Goal: Task Accomplishment & Management: Complete application form

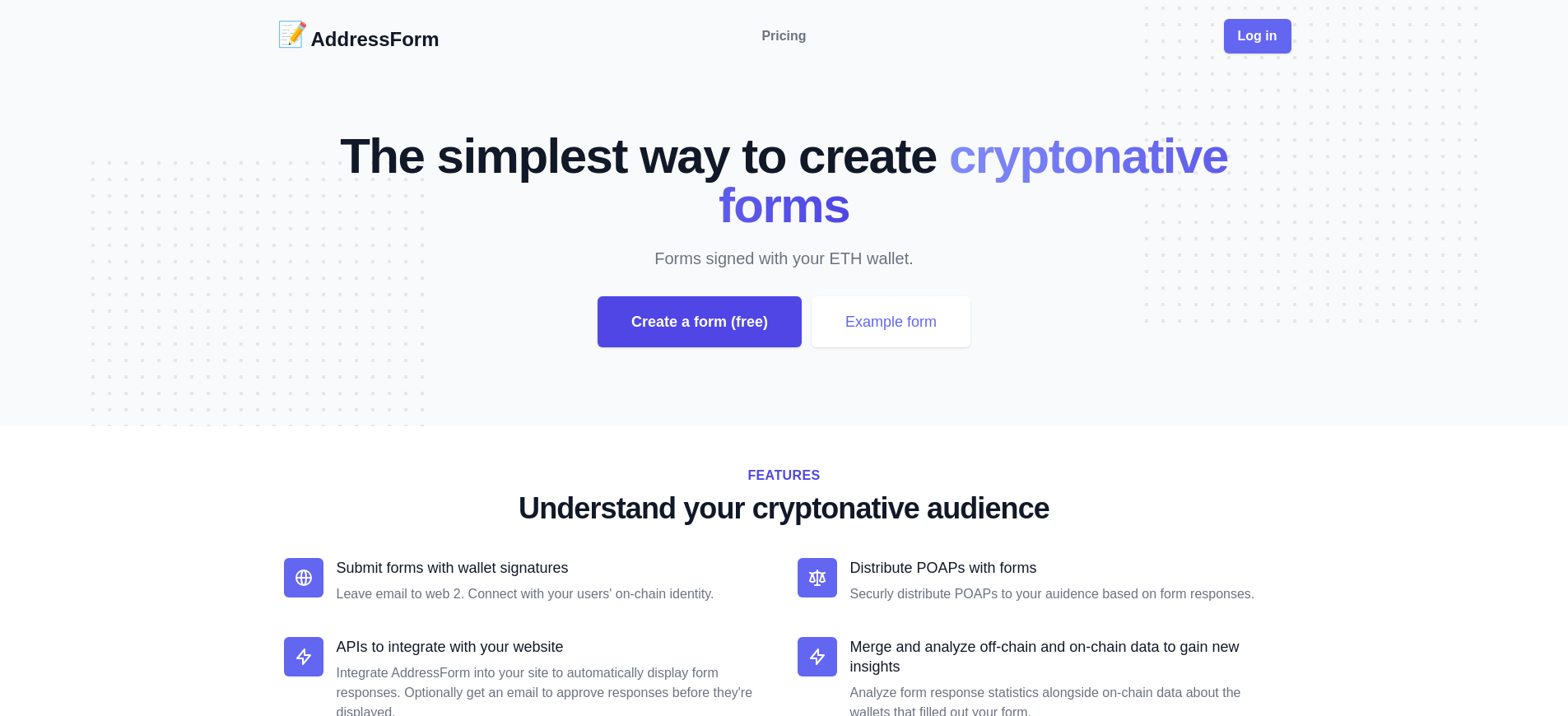
click at [698, 322] on div "Create a form (free)" at bounding box center [699, 322] width 204 height 51
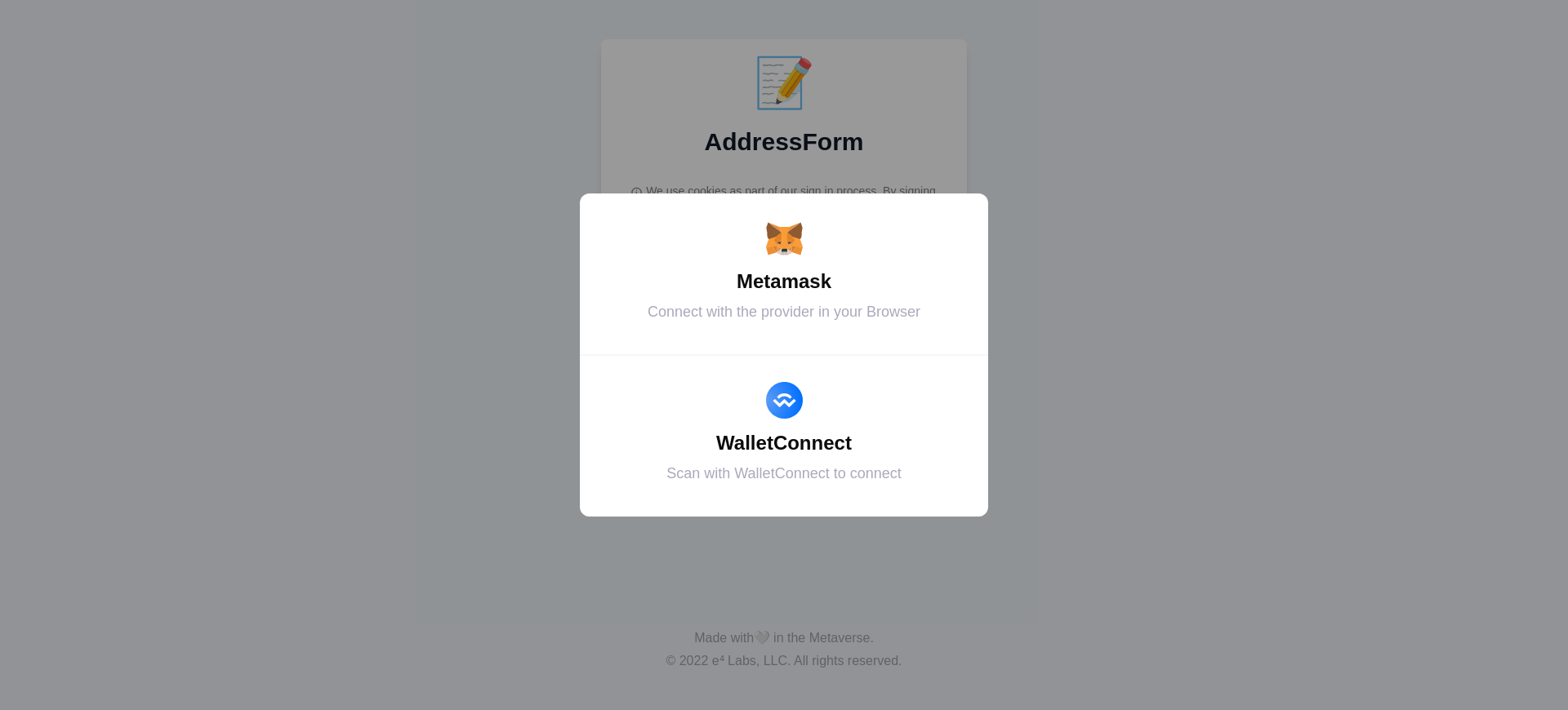
click at [784, 281] on div "Metamask" at bounding box center [783, 282] width 367 height 30
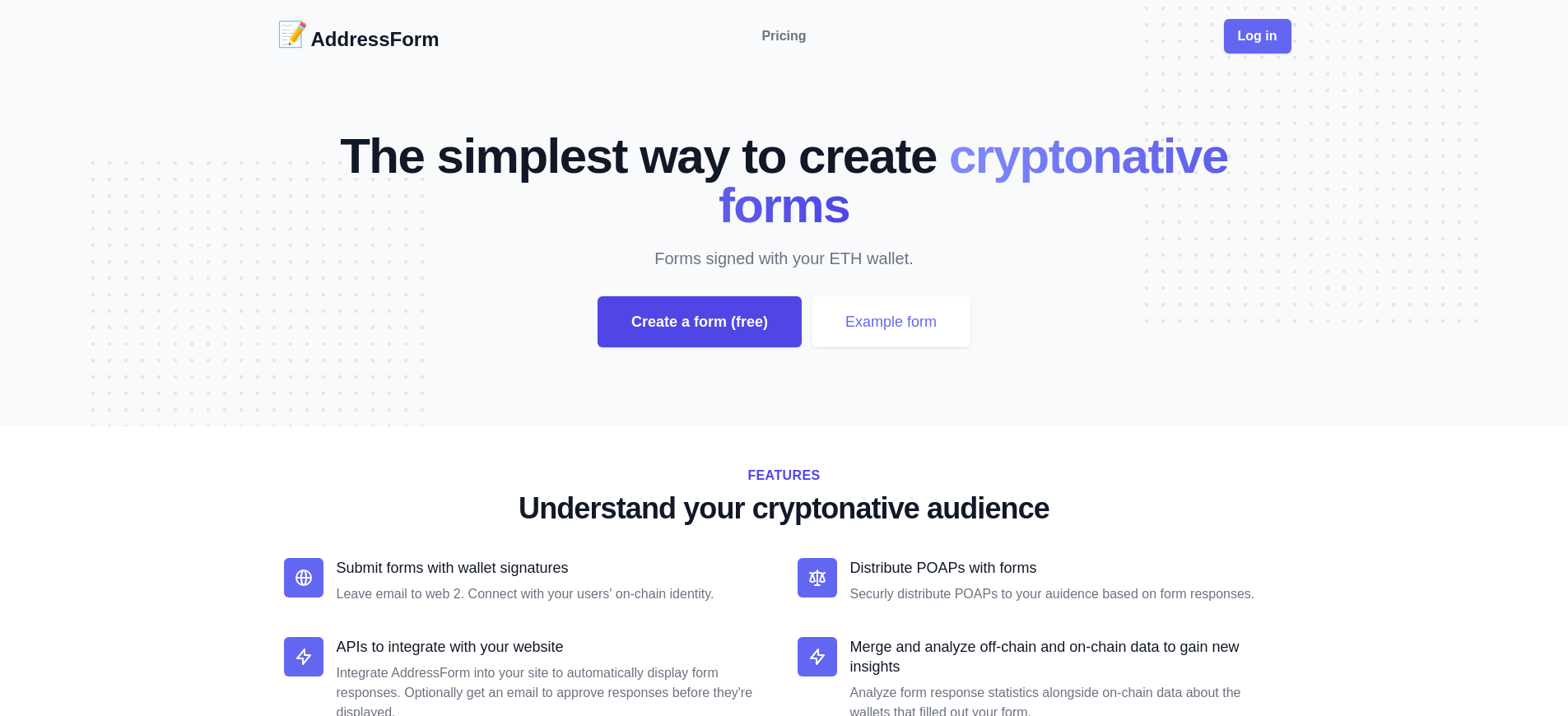
click at [698, 322] on div "Create a form (free)" at bounding box center [699, 322] width 204 height 51
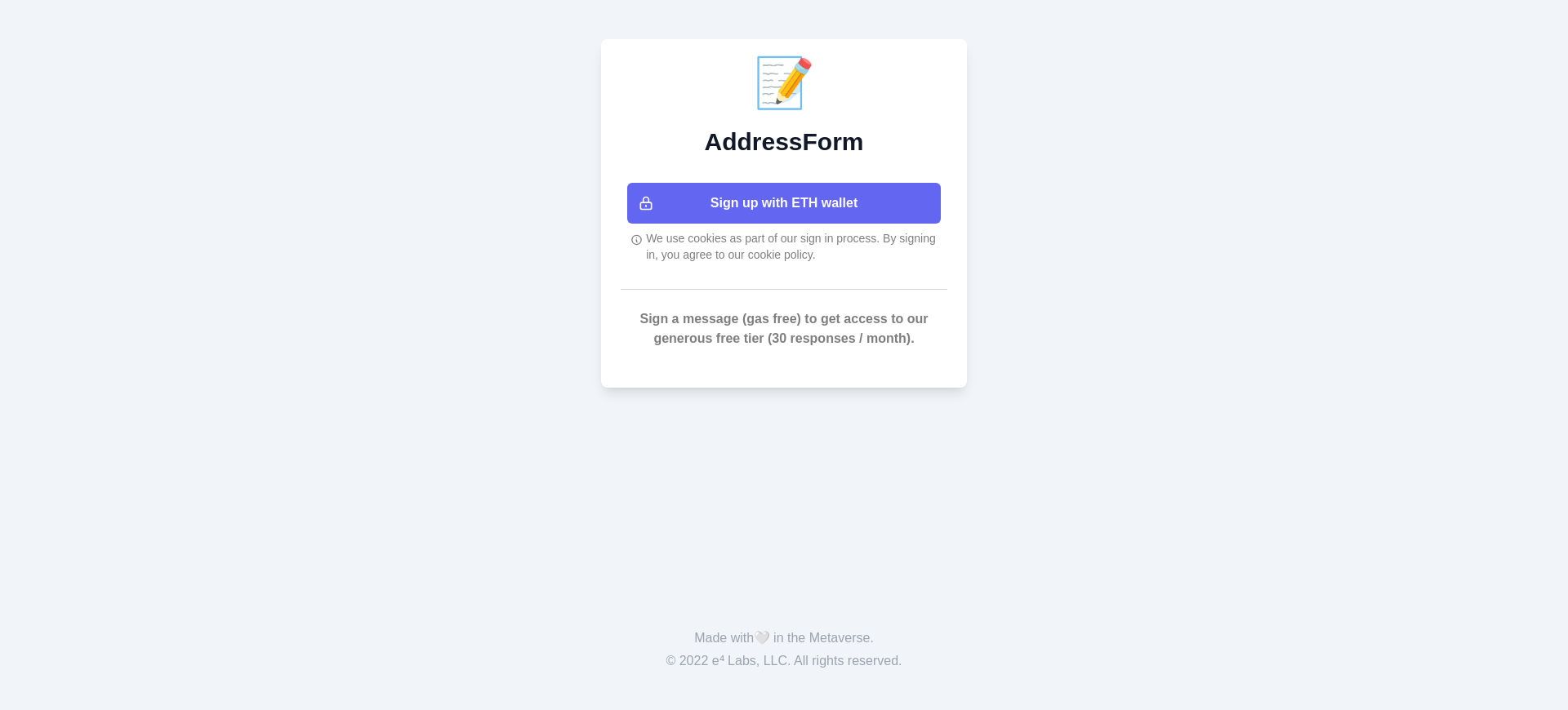
click at [784, 203] on button "Sign up with ETH wallet" at bounding box center [783, 203] width 313 height 41
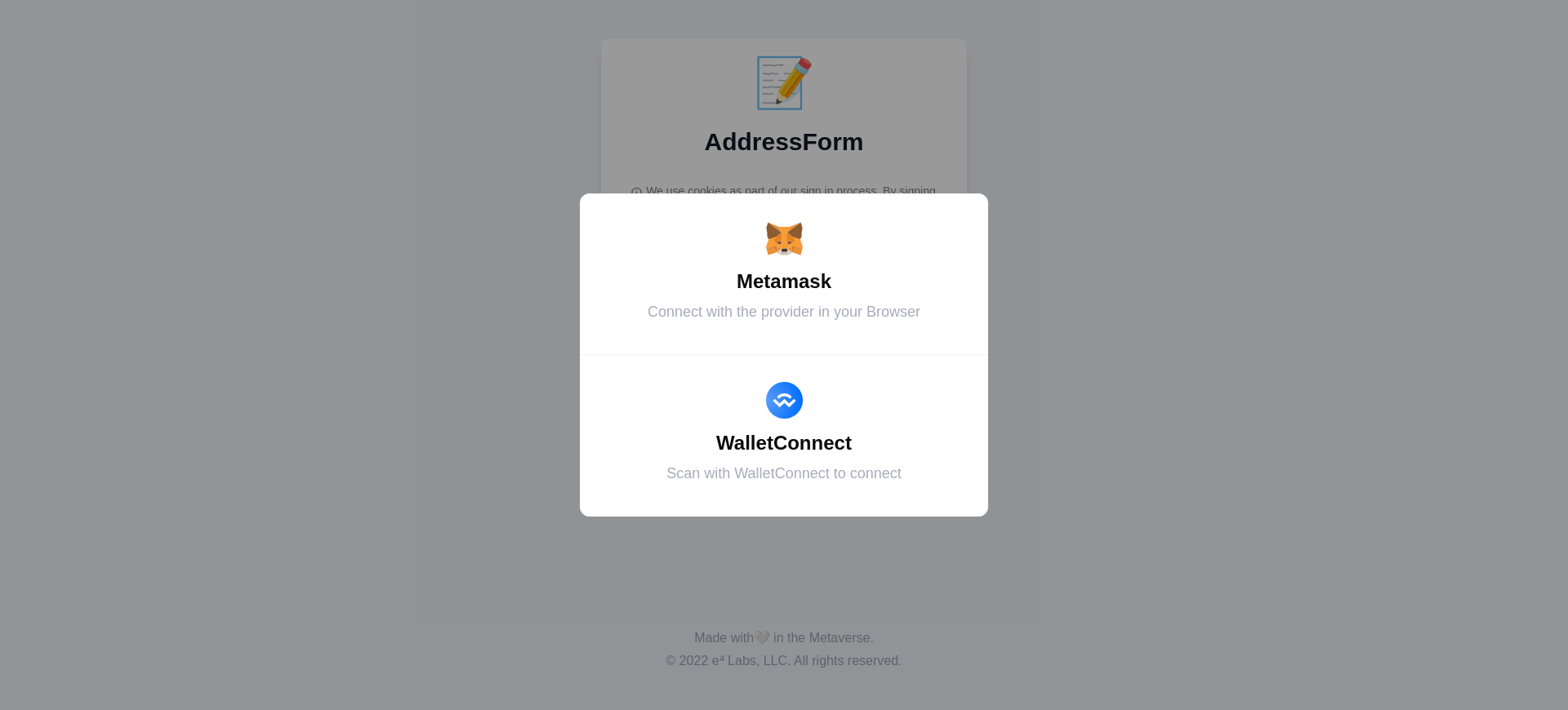
click at [784, 281] on div "Metamask" at bounding box center [783, 282] width 367 height 30
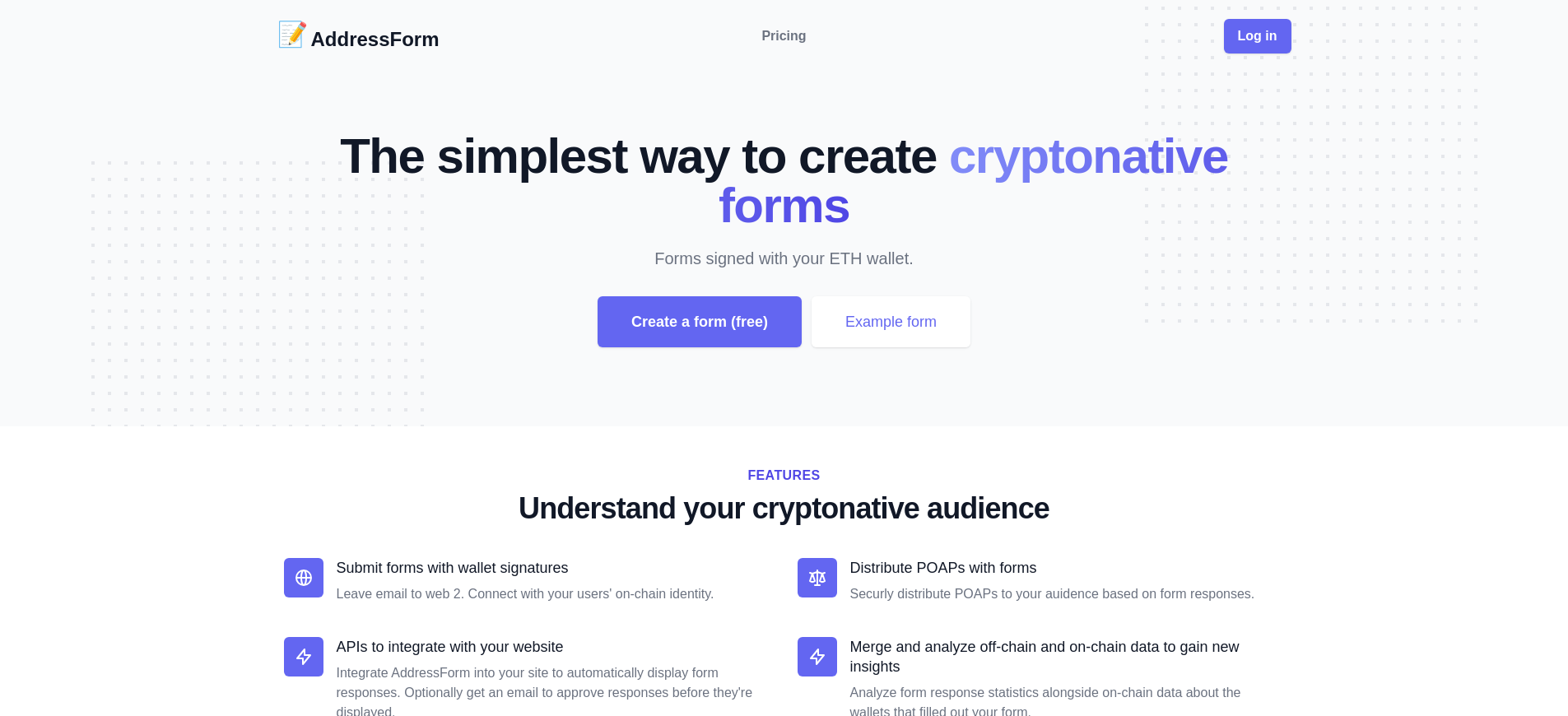
click at [698, 322] on div "Create a form (free)" at bounding box center [699, 322] width 204 height 51
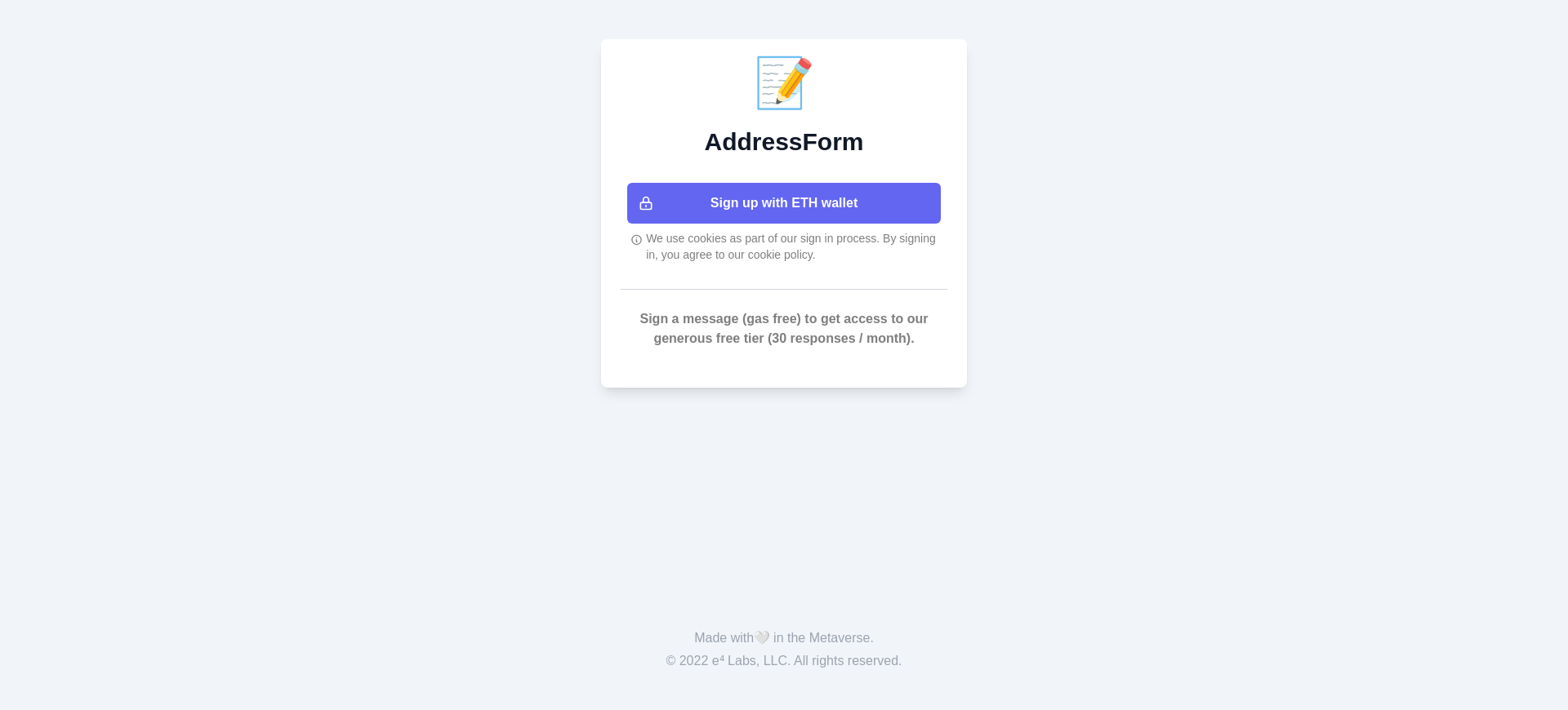
click at [784, 203] on button "Sign up with ETH wallet" at bounding box center [783, 203] width 313 height 41
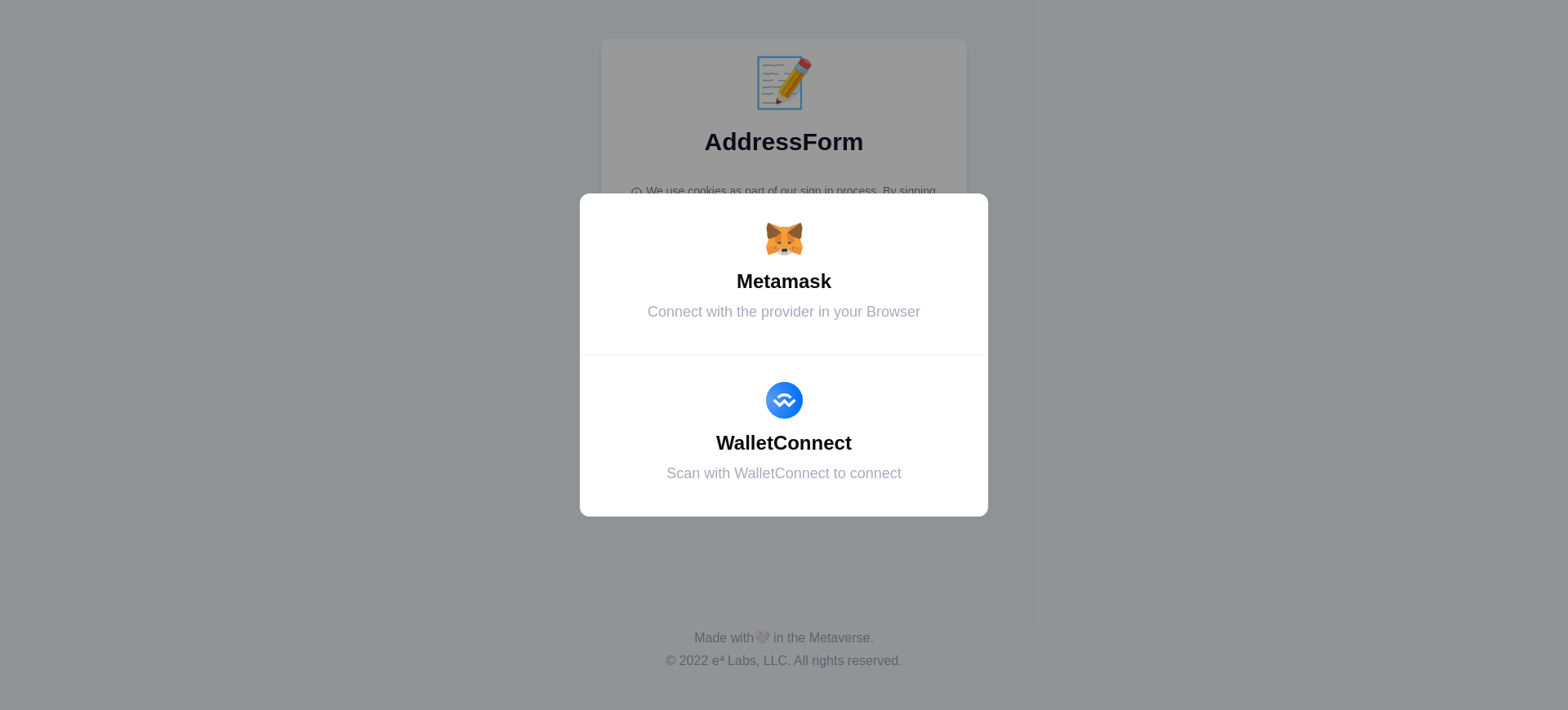
click at [784, 281] on div "Metamask" at bounding box center [783, 282] width 367 height 30
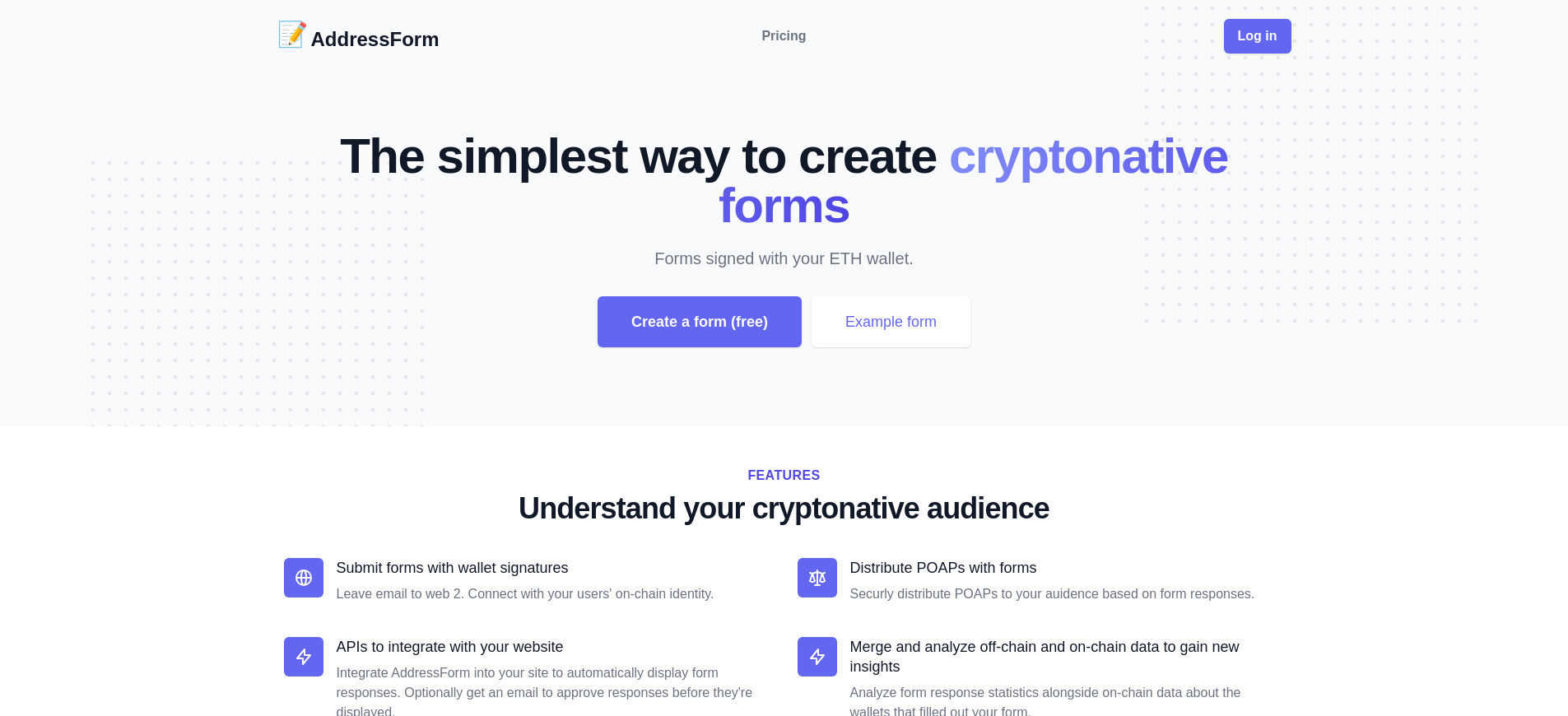
click at [698, 322] on div "Create a form (free)" at bounding box center [699, 322] width 204 height 51
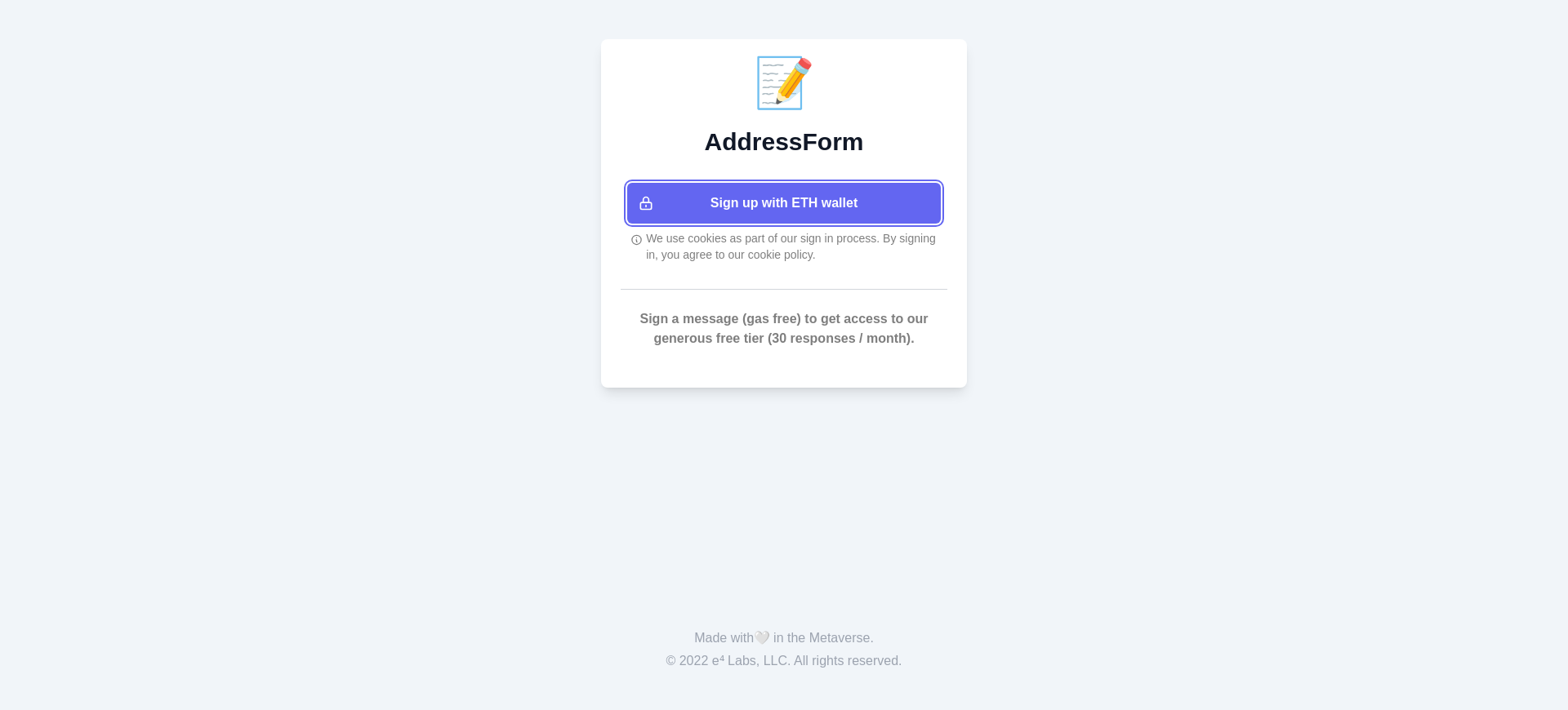
click at [784, 203] on button "Sign up with ETH wallet" at bounding box center [783, 203] width 313 height 41
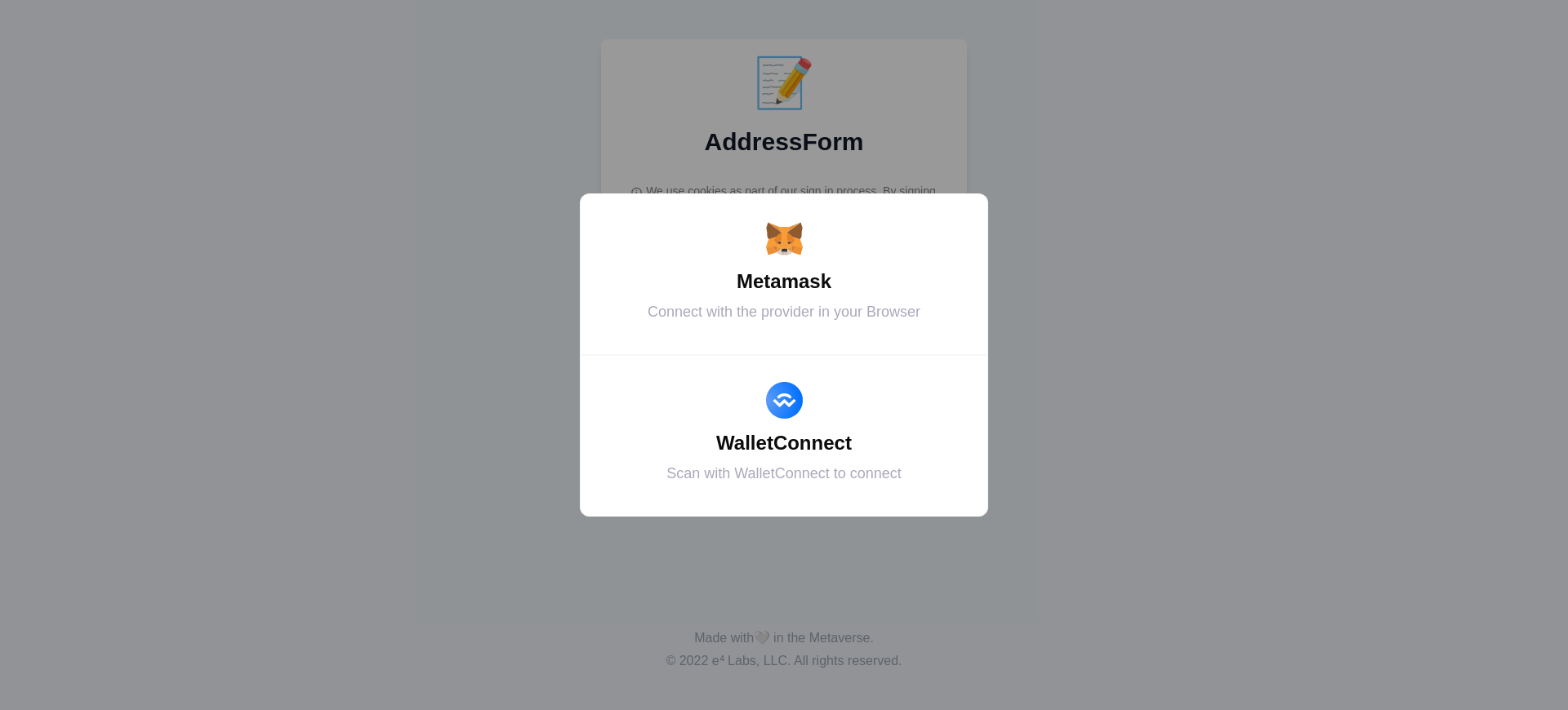
click at [784, 281] on div "Metamask" at bounding box center [783, 282] width 367 height 30
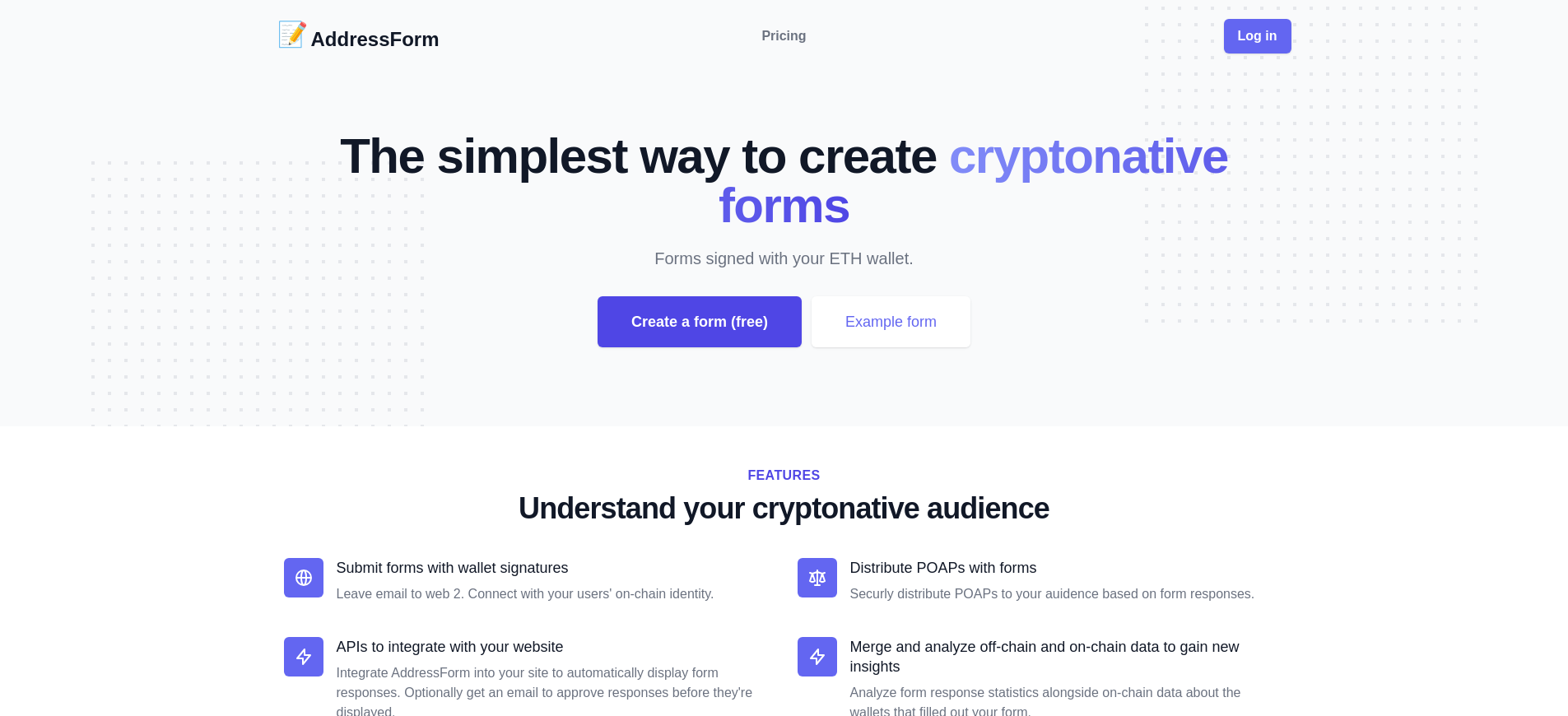
click at [698, 322] on div "Create a form (free)" at bounding box center [699, 322] width 204 height 51
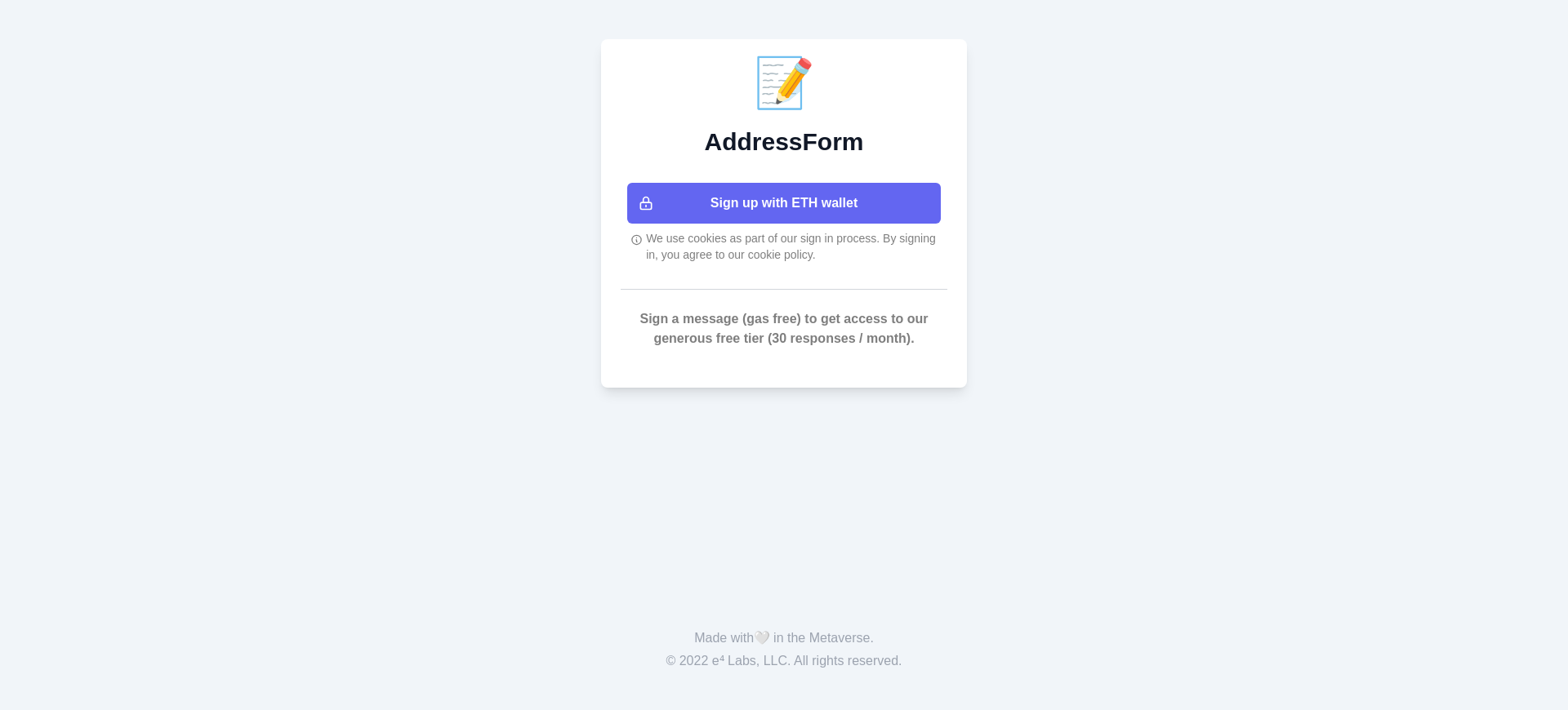
click at [784, 203] on button "Sign up with ETH wallet" at bounding box center [783, 203] width 313 height 41
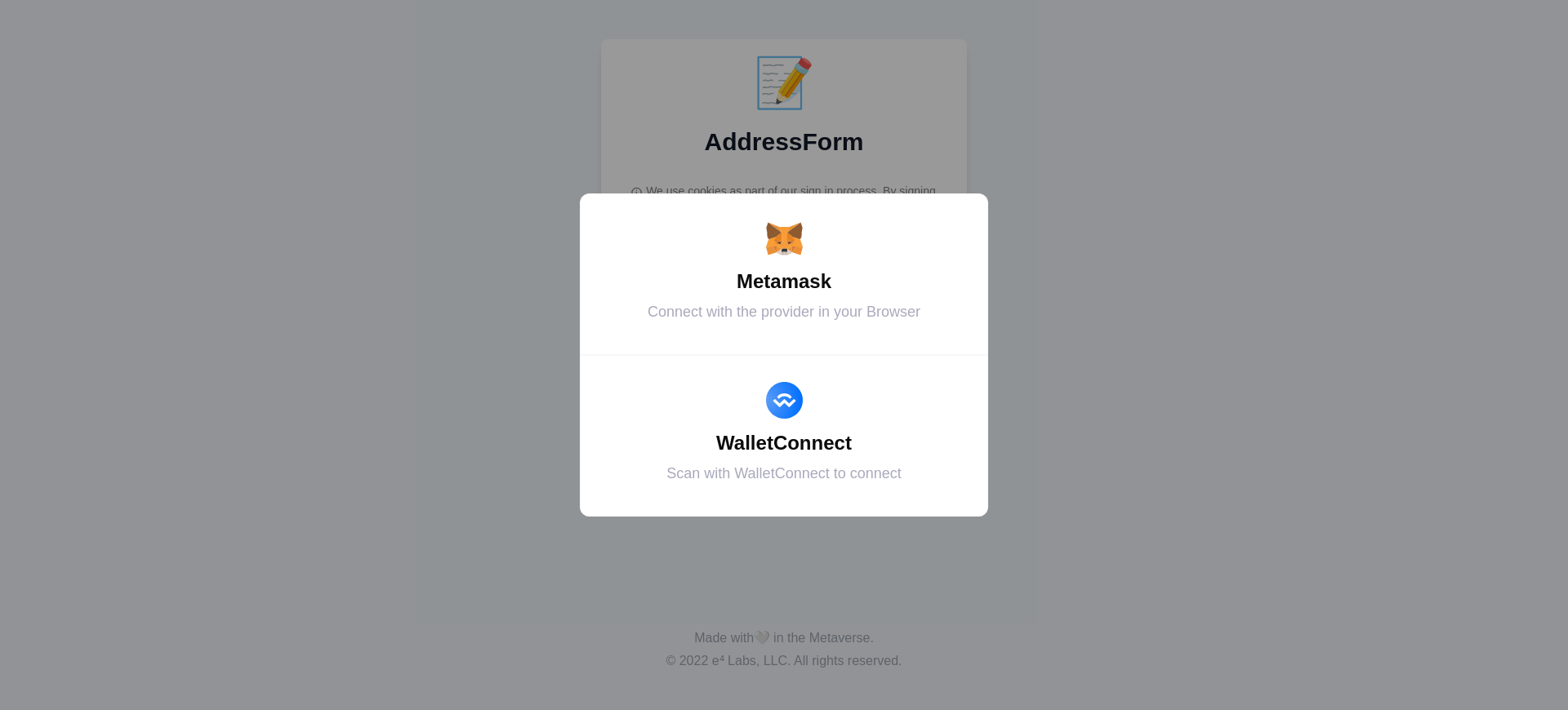
click at [784, 281] on div "Metamask" at bounding box center [783, 282] width 367 height 30
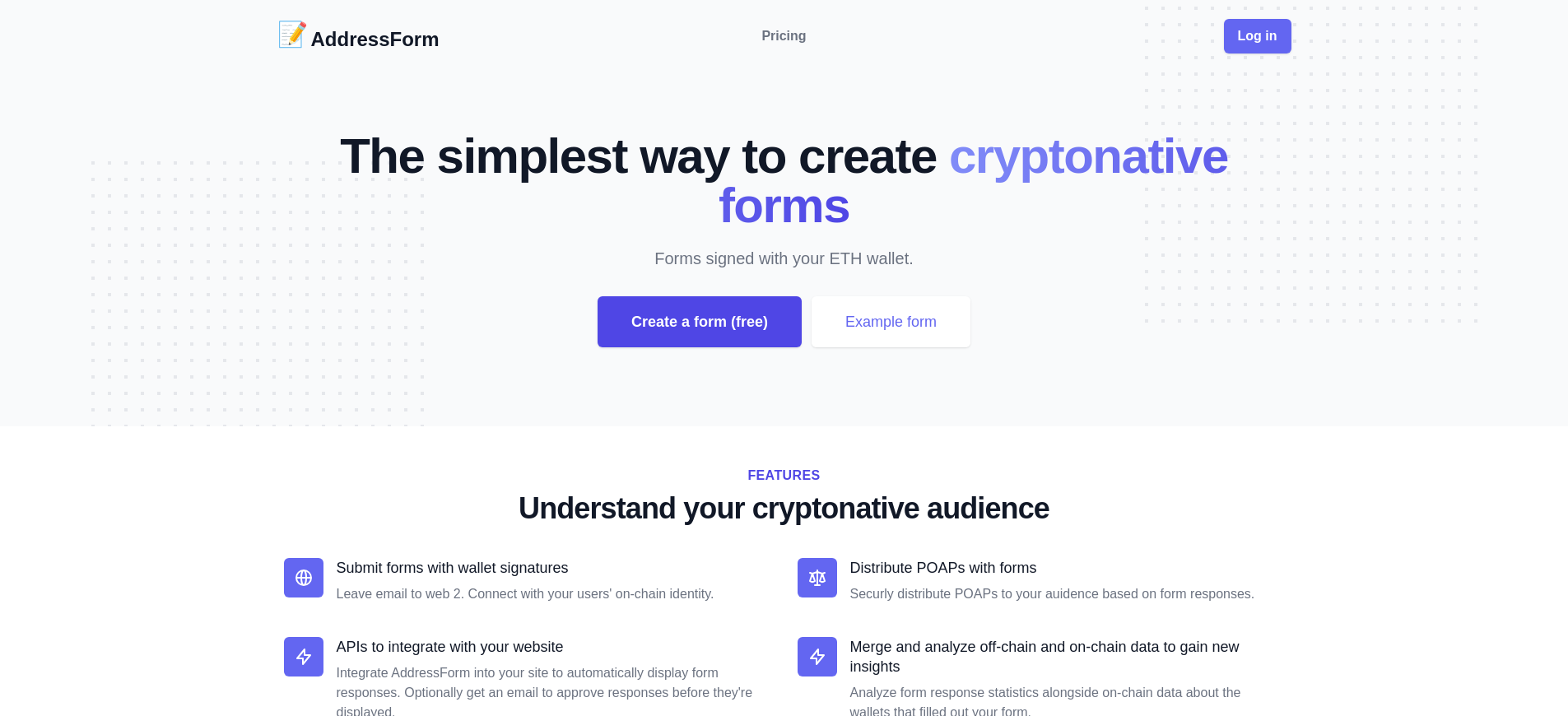
click at [698, 322] on div "Create a form (free)" at bounding box center [699, 322] width 204 height 51
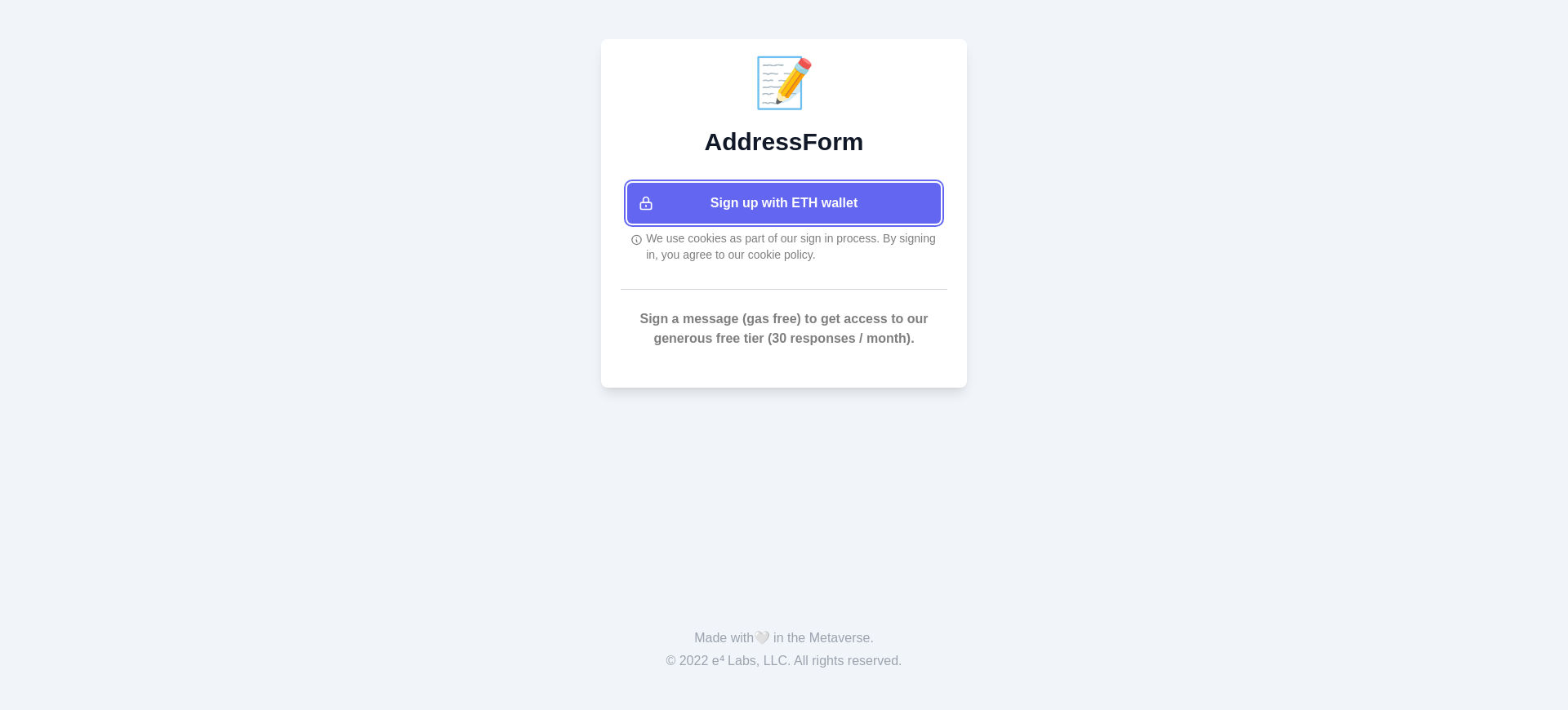
click at [784, 203] on button "Sign up with ETH wallet" at bounding box center [783, 203] width 313 height 41
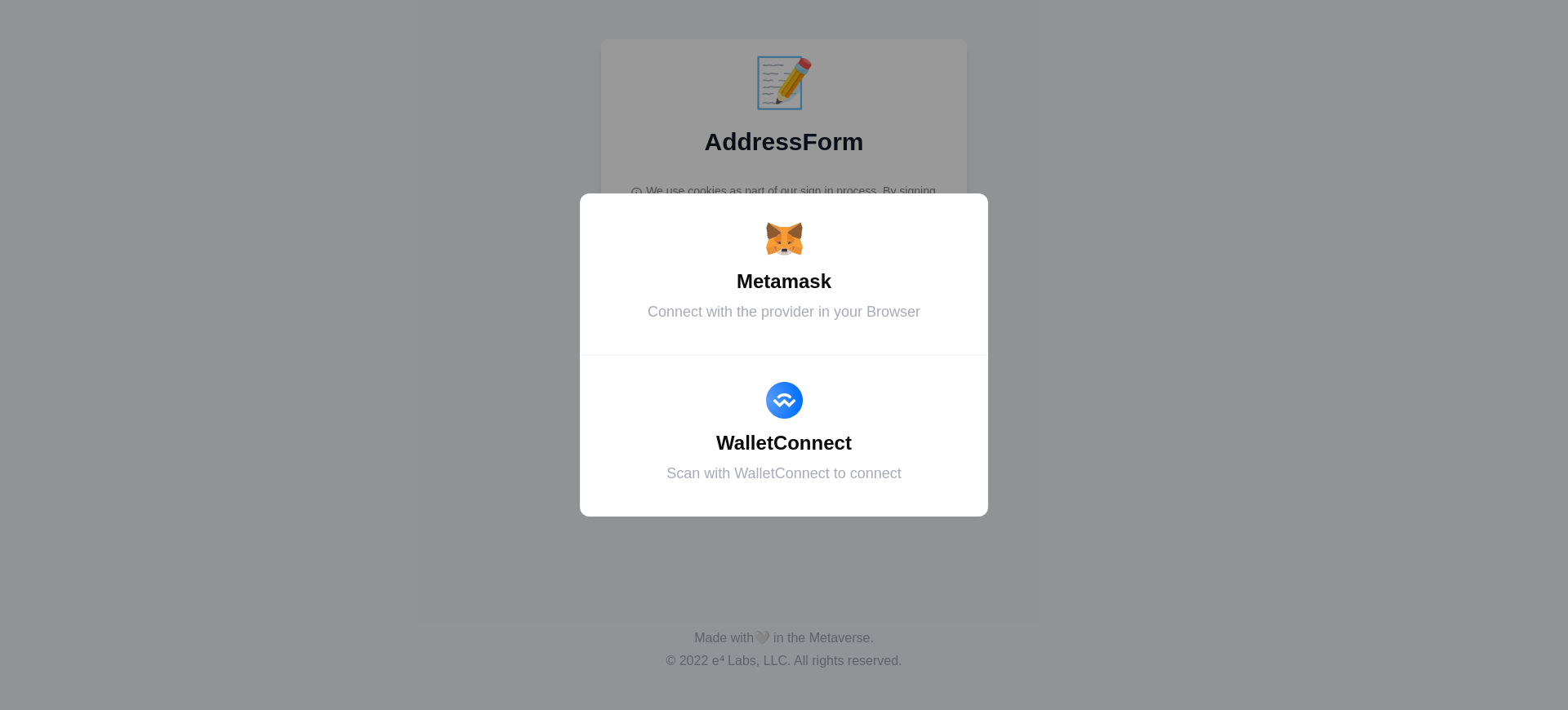
click at [784, 281] on div "Metamask" at bounding box center [783, 282] width 367 height 30
